Goal: Check status: Check status

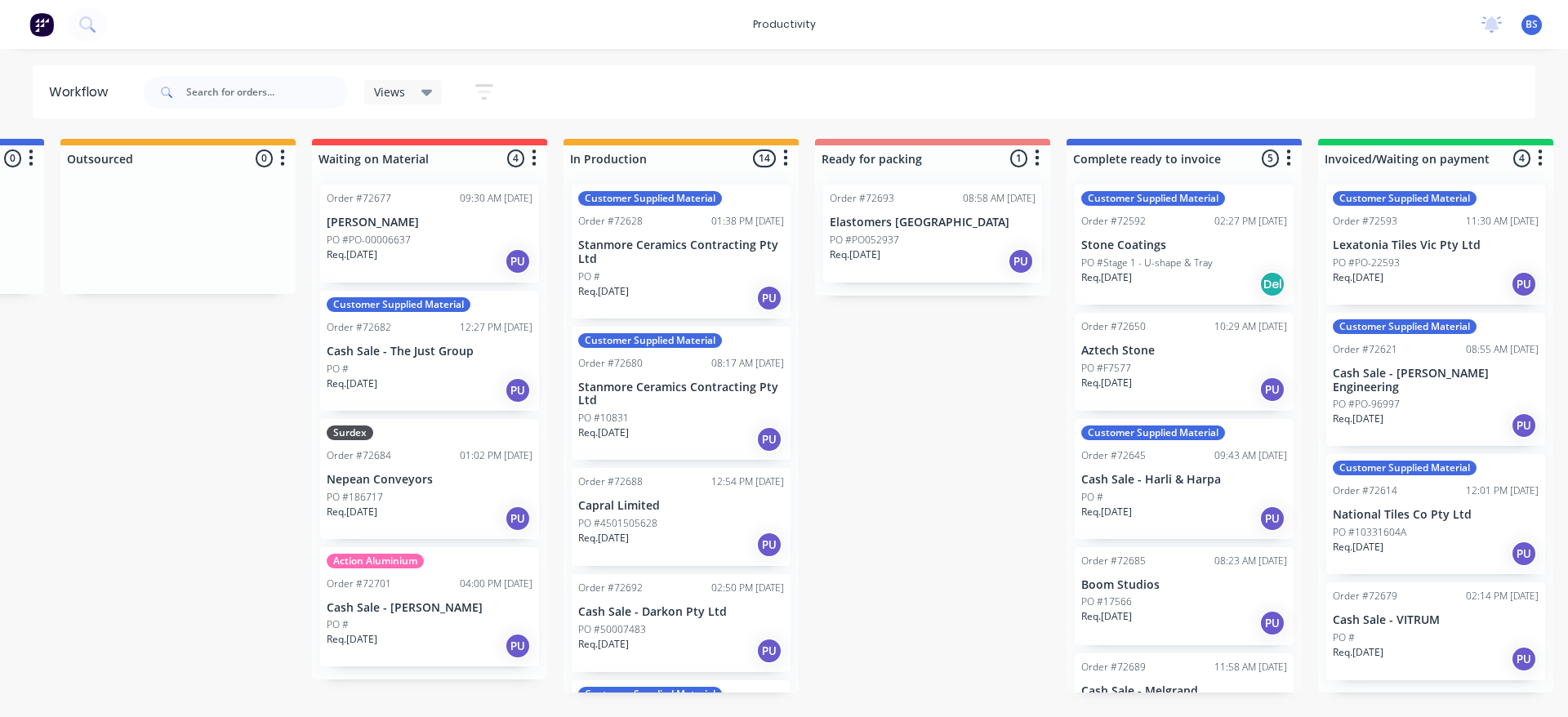
scroll to position [44, 0]
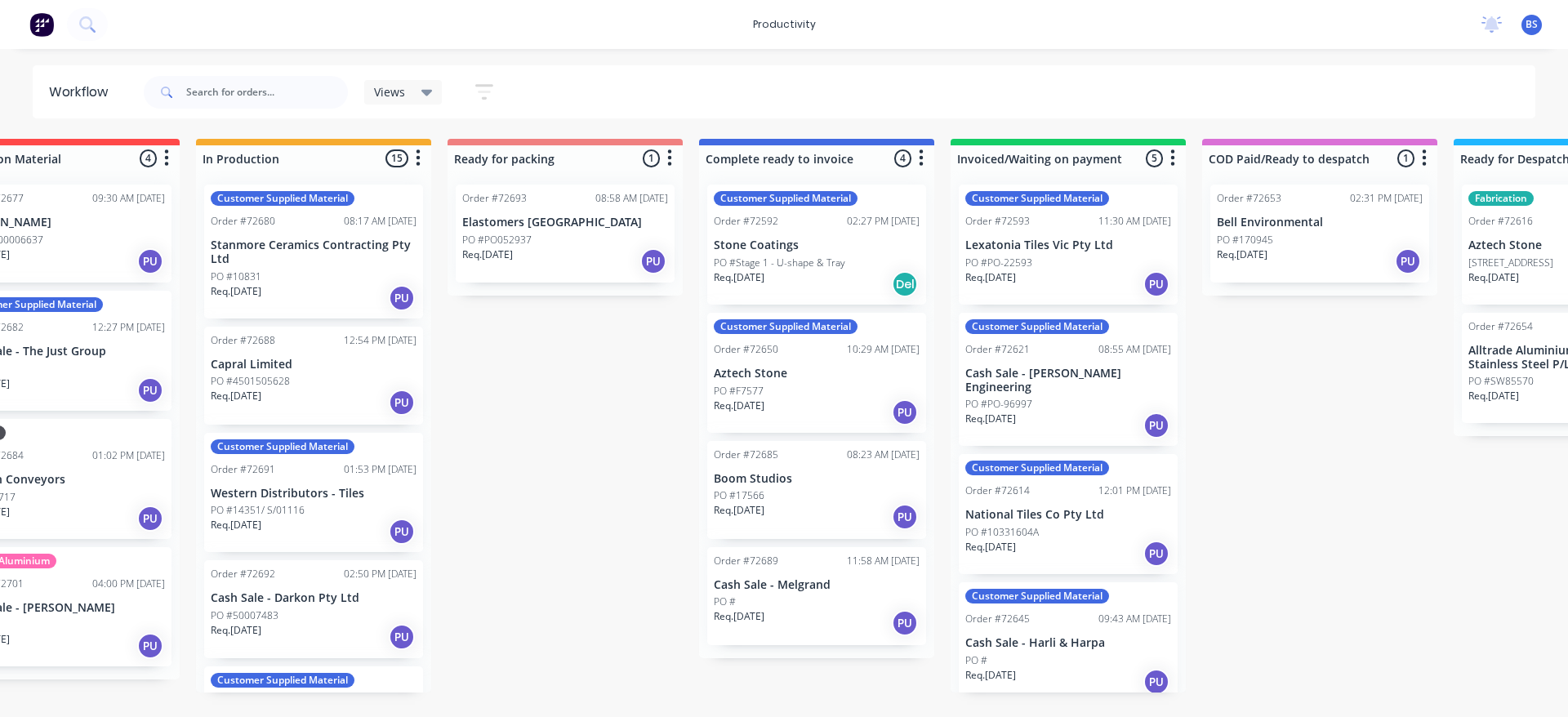
scroll to position [0, 846]
click at [1071, 653] on div "PO #" at bounding box center [1066, 660] width 206 height 15
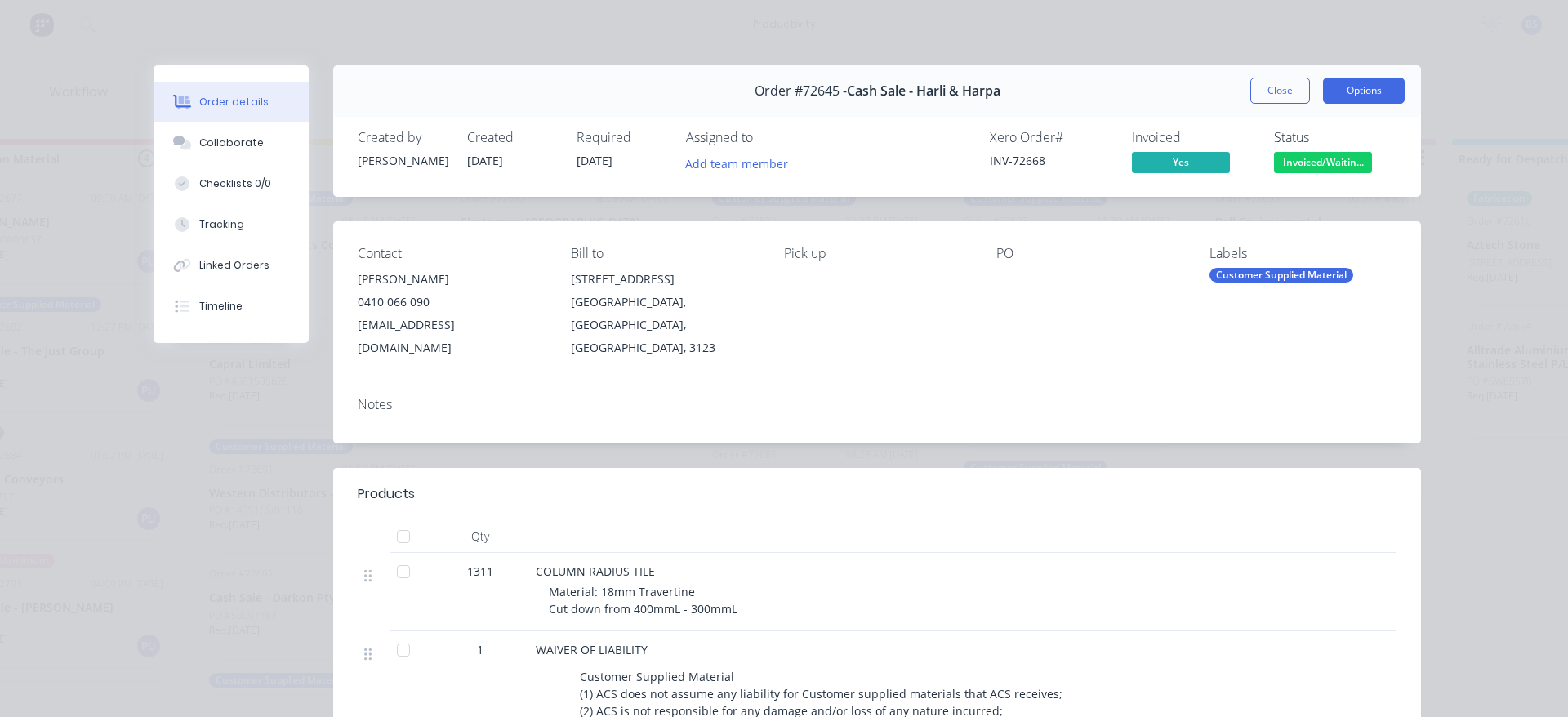
click at [1347, 95] on button "Options" at bounding box center [1363, 90] width 82 height 26
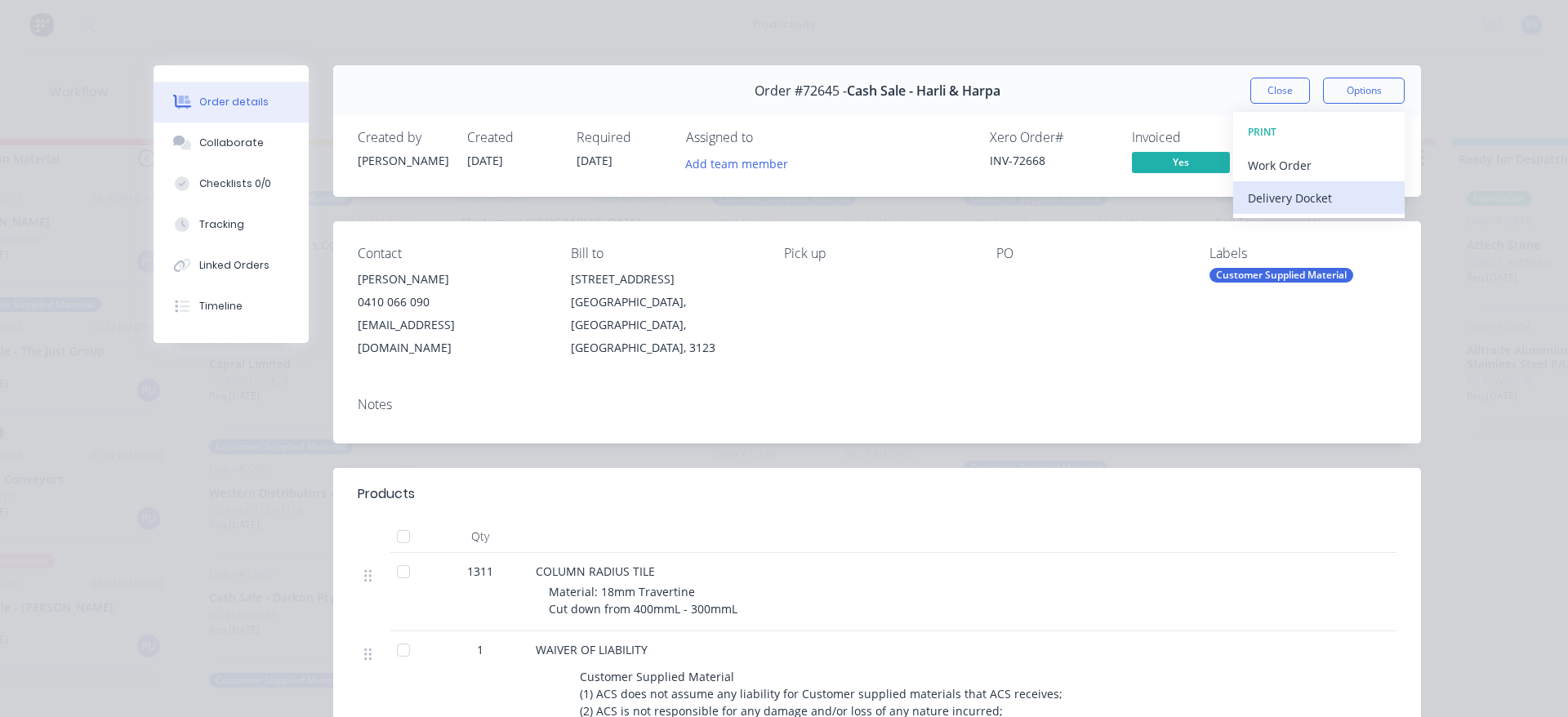
click at [1324, 203] on div "Delivery Docket" at bounding box center [1318, 198] width 142 height 24
click at [1275, 197] on div "Standard" at bounding box center [1318, 198] width 142 height 24
click at [1255, 88] on button "Close" at bounding box center [1280, 90] width 59 height 26
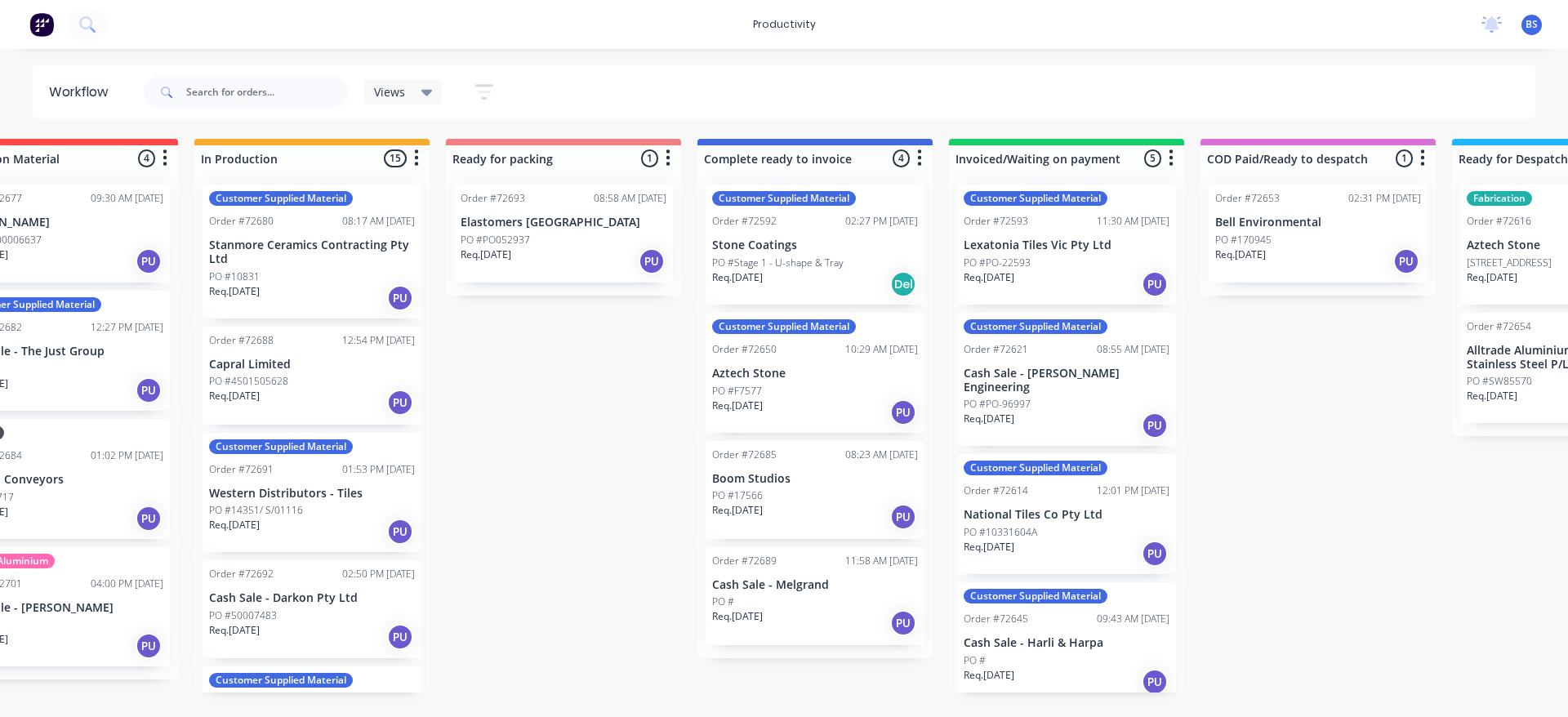
click at [324, 403] on div "Req. 19/08/25 PU" at bounding box center [312, 402] width 206 height 28
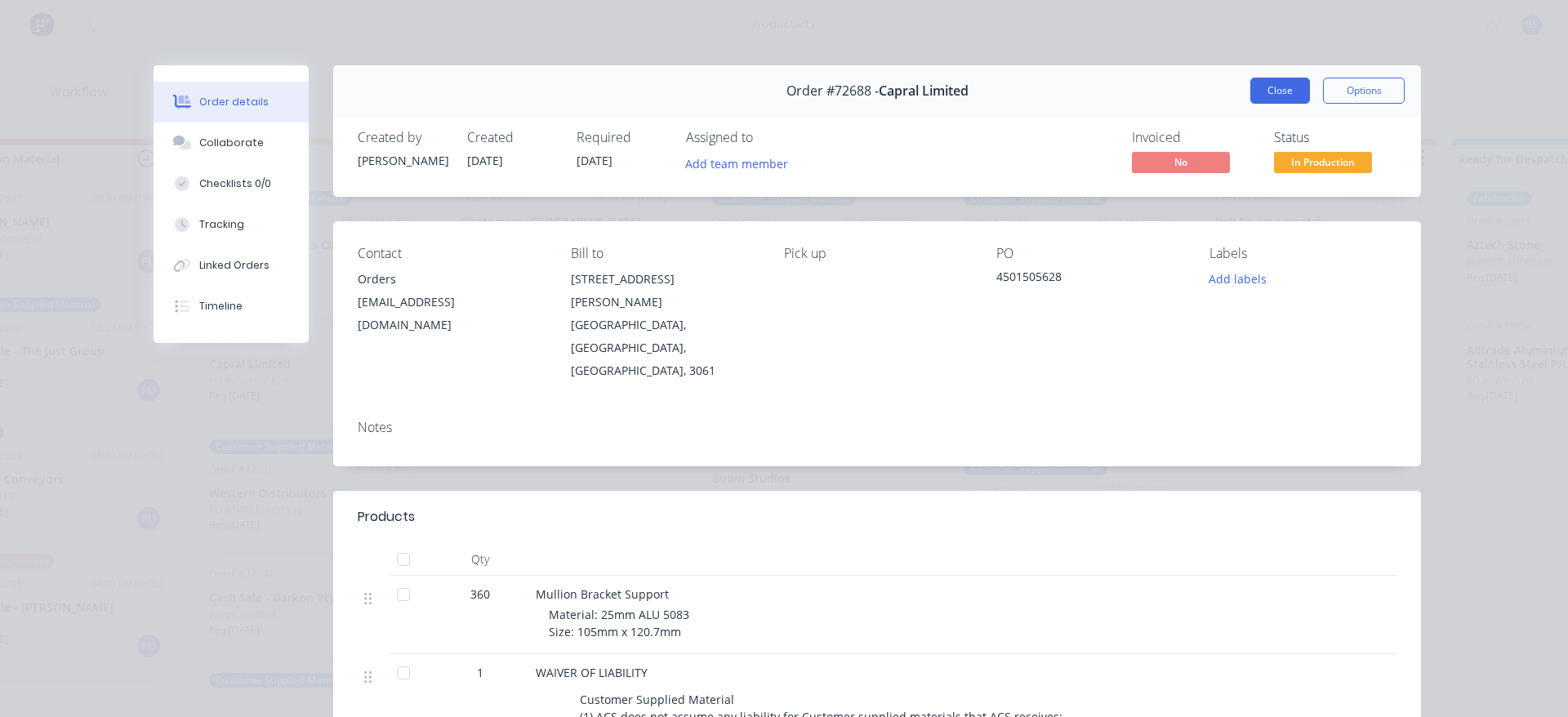
click at [1258, 90] on button "Close" at bounding box center [1280, 90] width 59 height 26
